Goal: Information Seeking & Learning: Learn about a topic

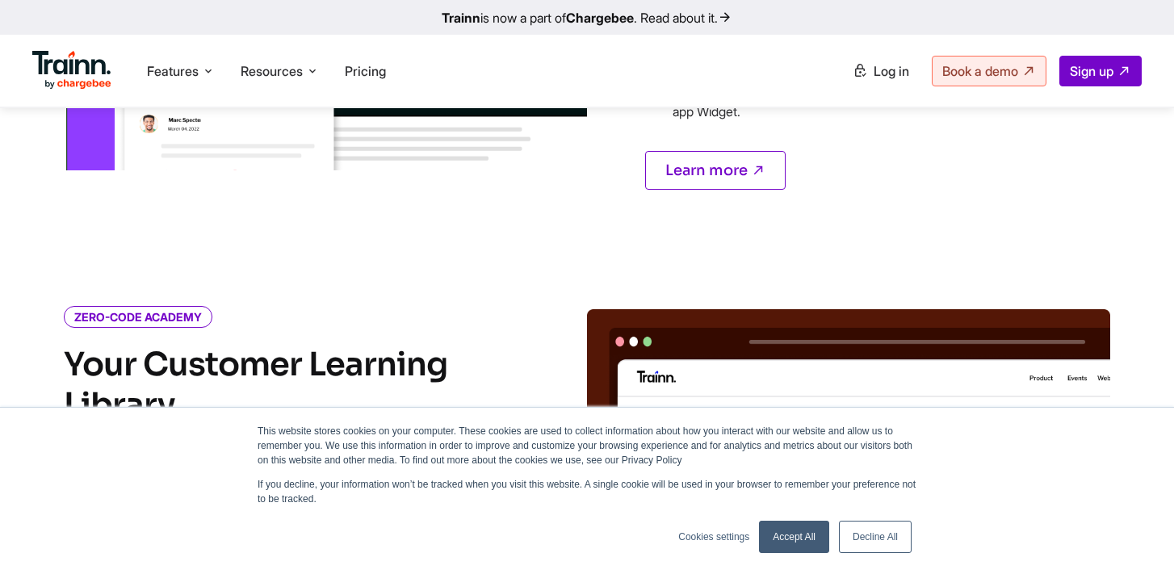
scroll to position [1660, 0]
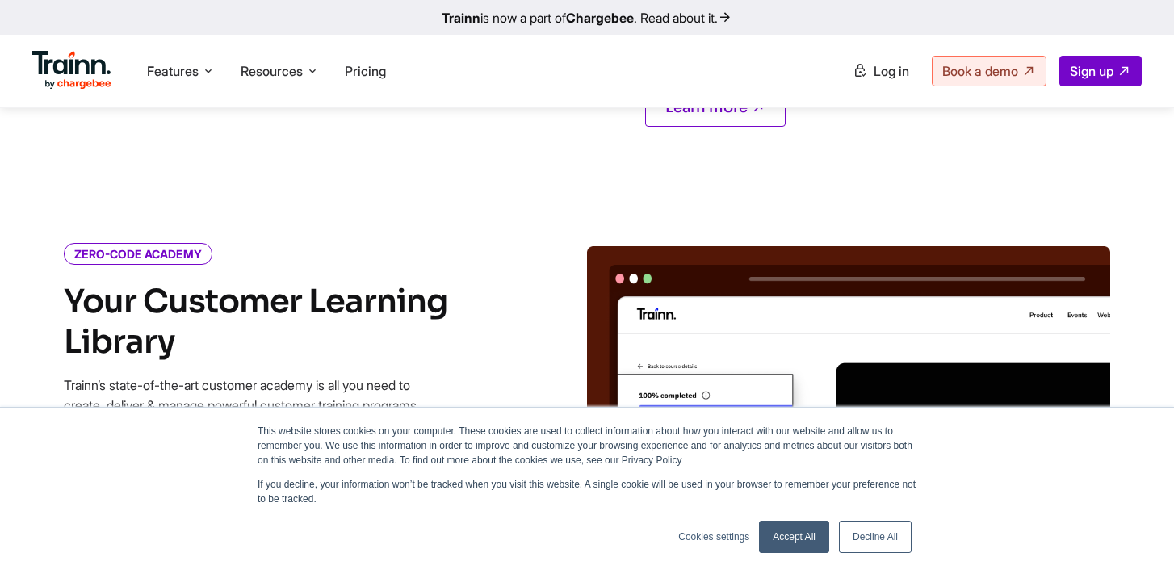
click at [211, 90] on ul "Features Product Videos Create product & how-to videos in multiple languages. G…" at bounding box center [309, 71] width 555 height 46
click at [202, 88] on ul "Features Product Videos Create product & how-to videos in multiple languages. G…" at bounding box center [309, 71] width 555 height 46
click at [202, 76] on li "Features Product Videos Create product & how-to videos in multiple languages. G…" at bounding box center [181, 71] width 81 height 31
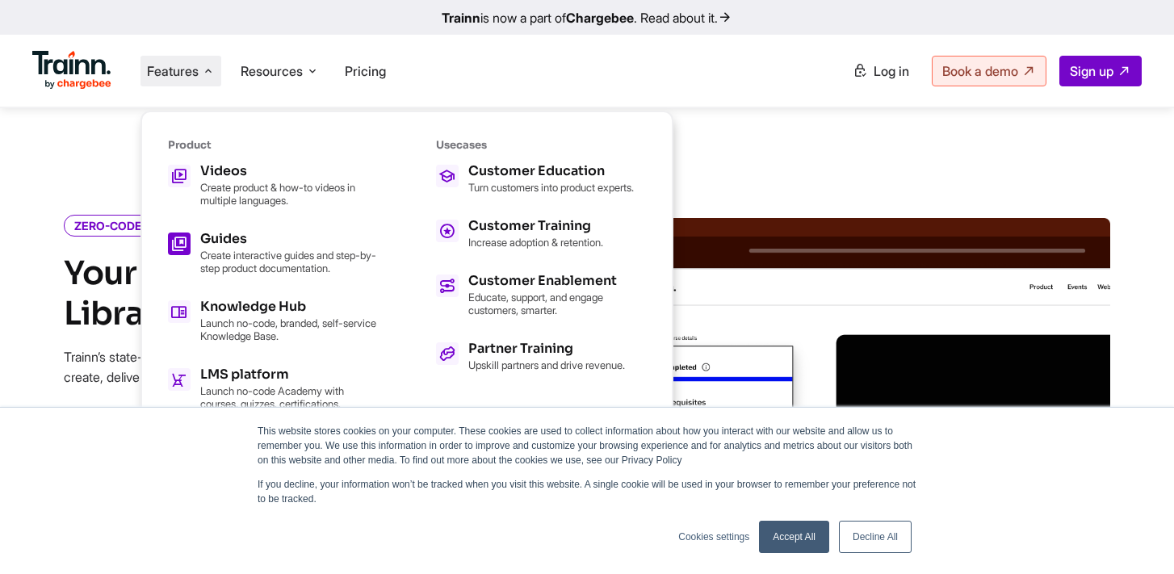
scroll to position [1702, 0]
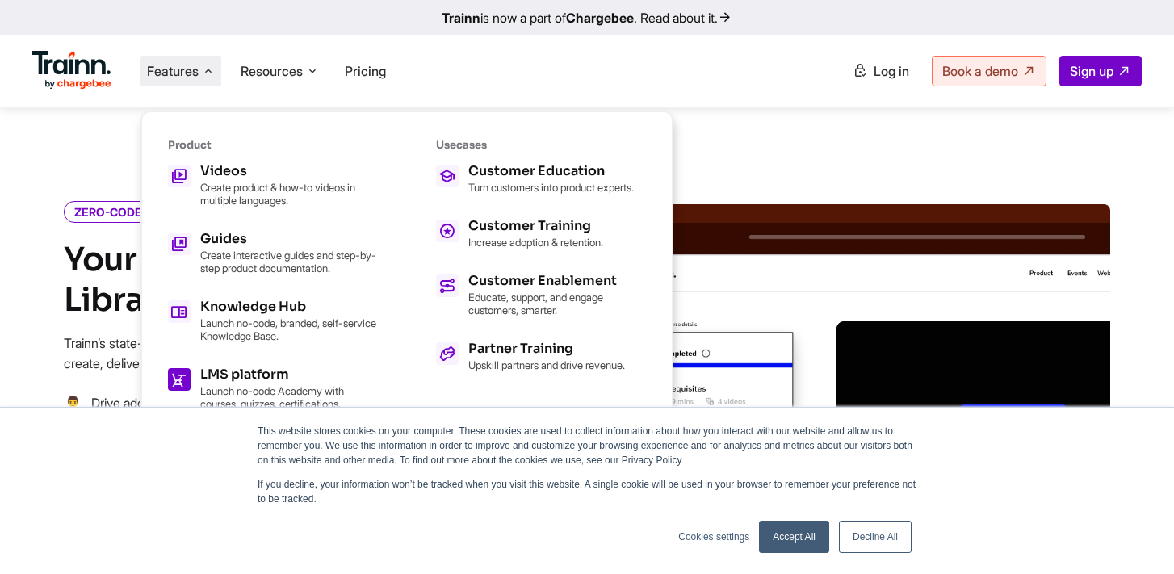
click at [270, 375] on h5 "LMS platform" at bounding box center [289, 374] width 178 height 13
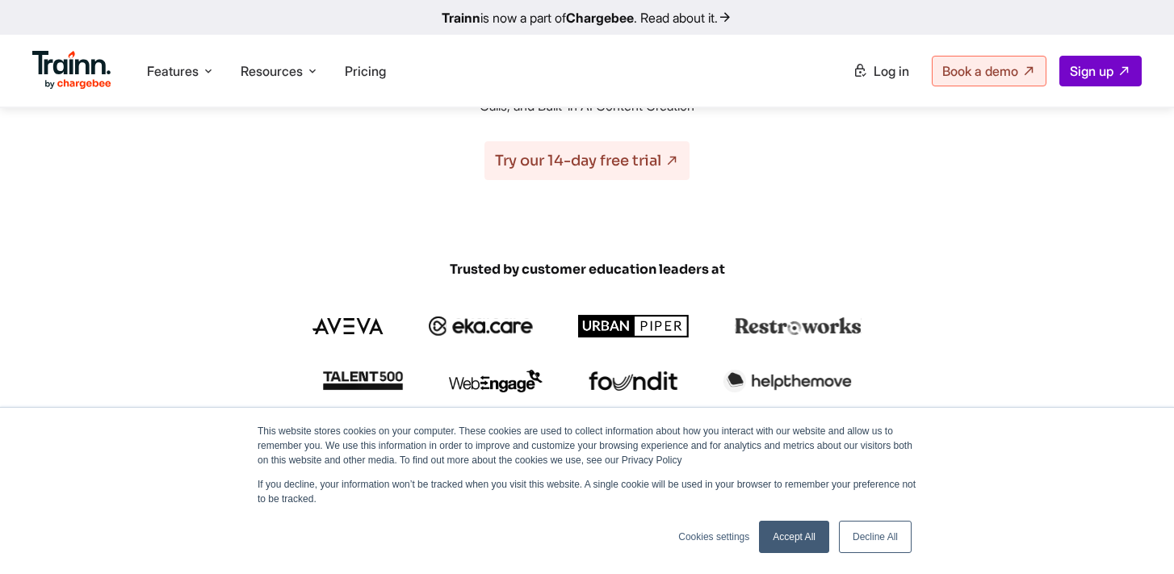
scroll to position [364, 0]
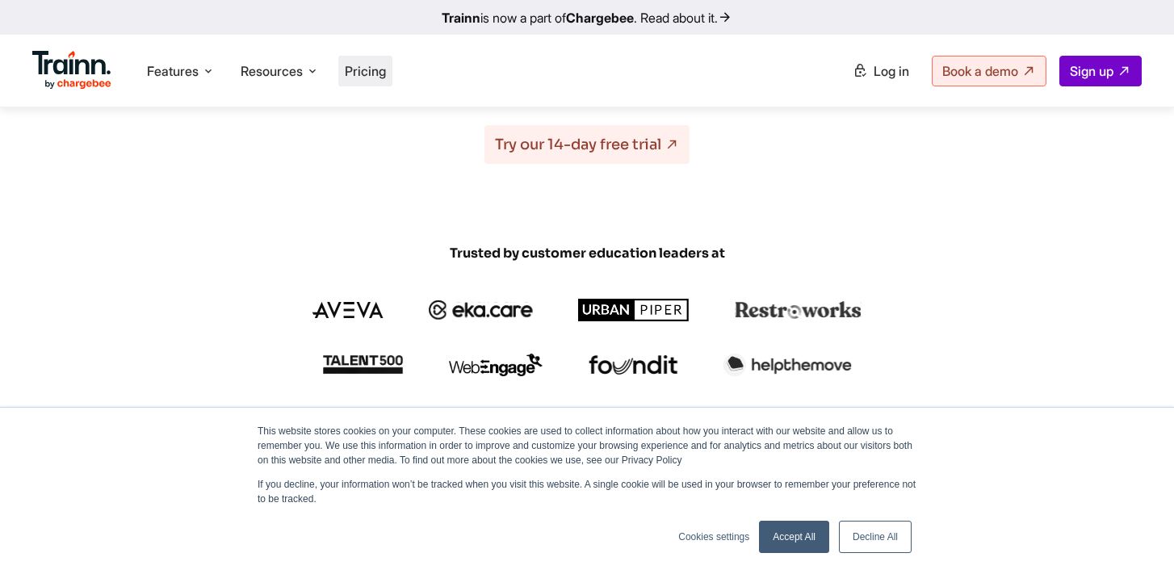
click at [355, 79] on li "Pricing" at bounding box center [365, 71] width 54 height 31
click at [383, 68] on span "Pricing" at bounding box center [365, 71] width 41 height 16
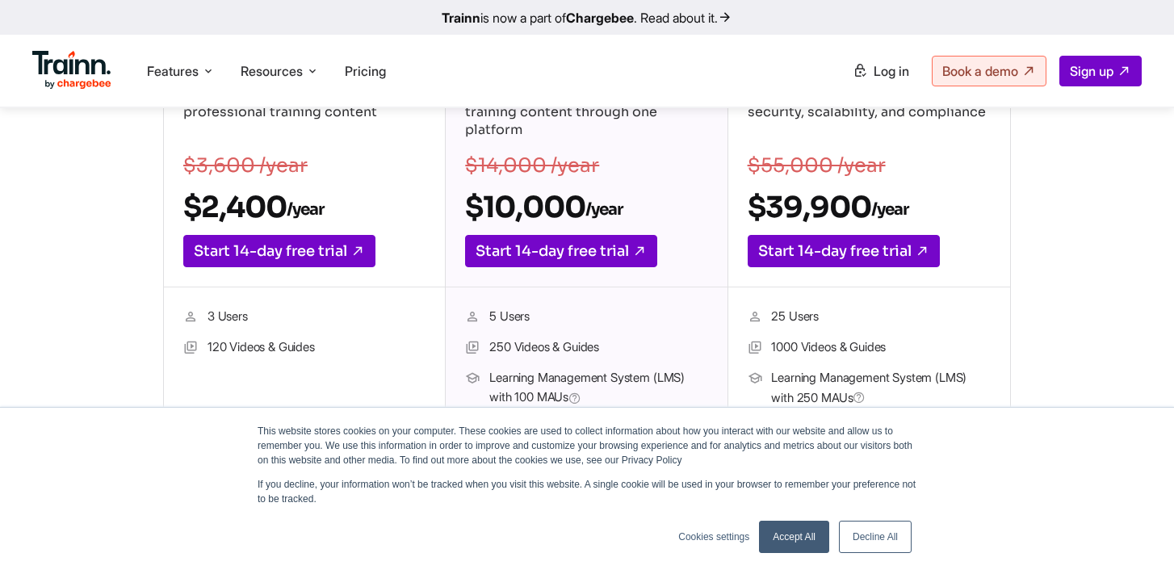
scroll to position [187, 0]
